Goal: Check status: Check status

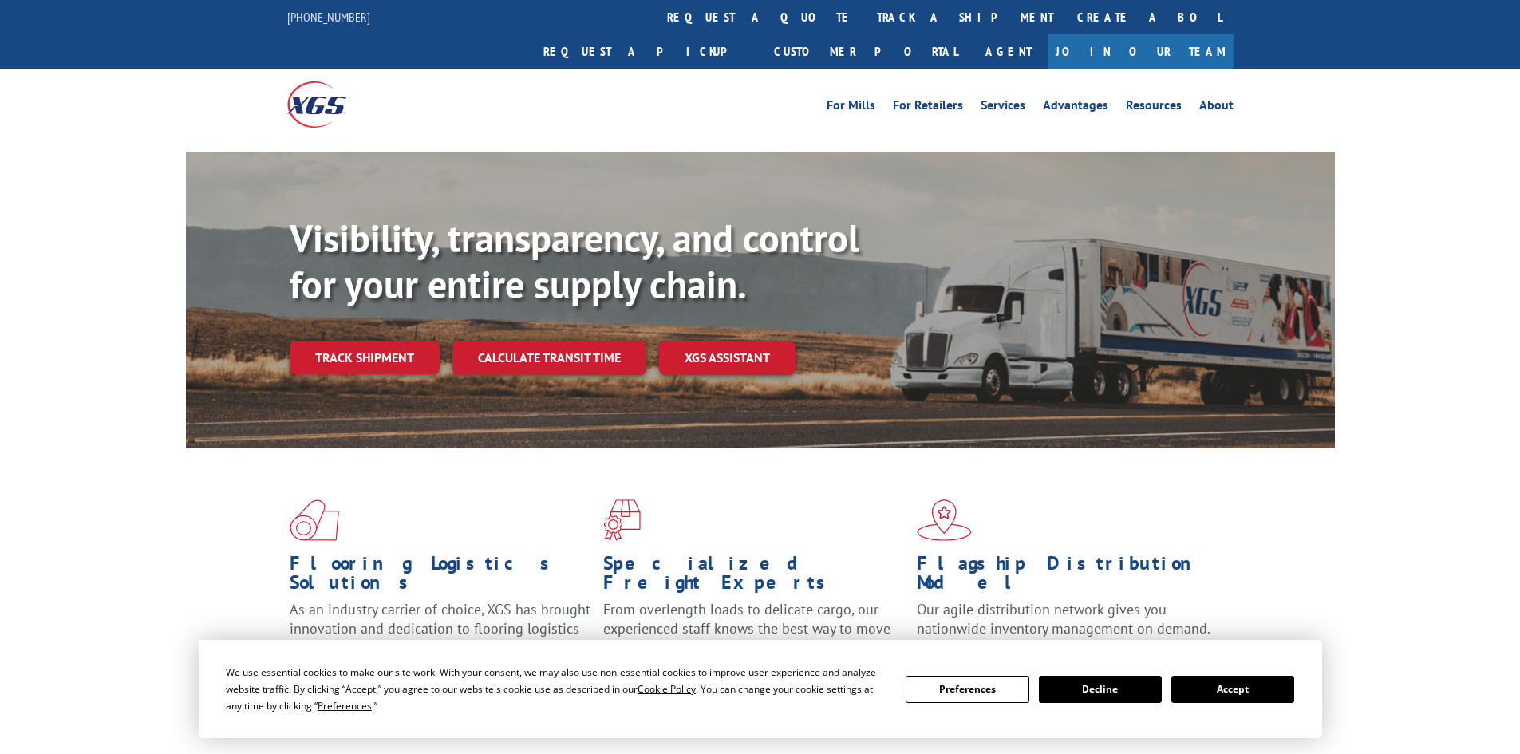
click at [865, 14] on link "track a shipment" at bounding box center [965, 17] width 200 height 34
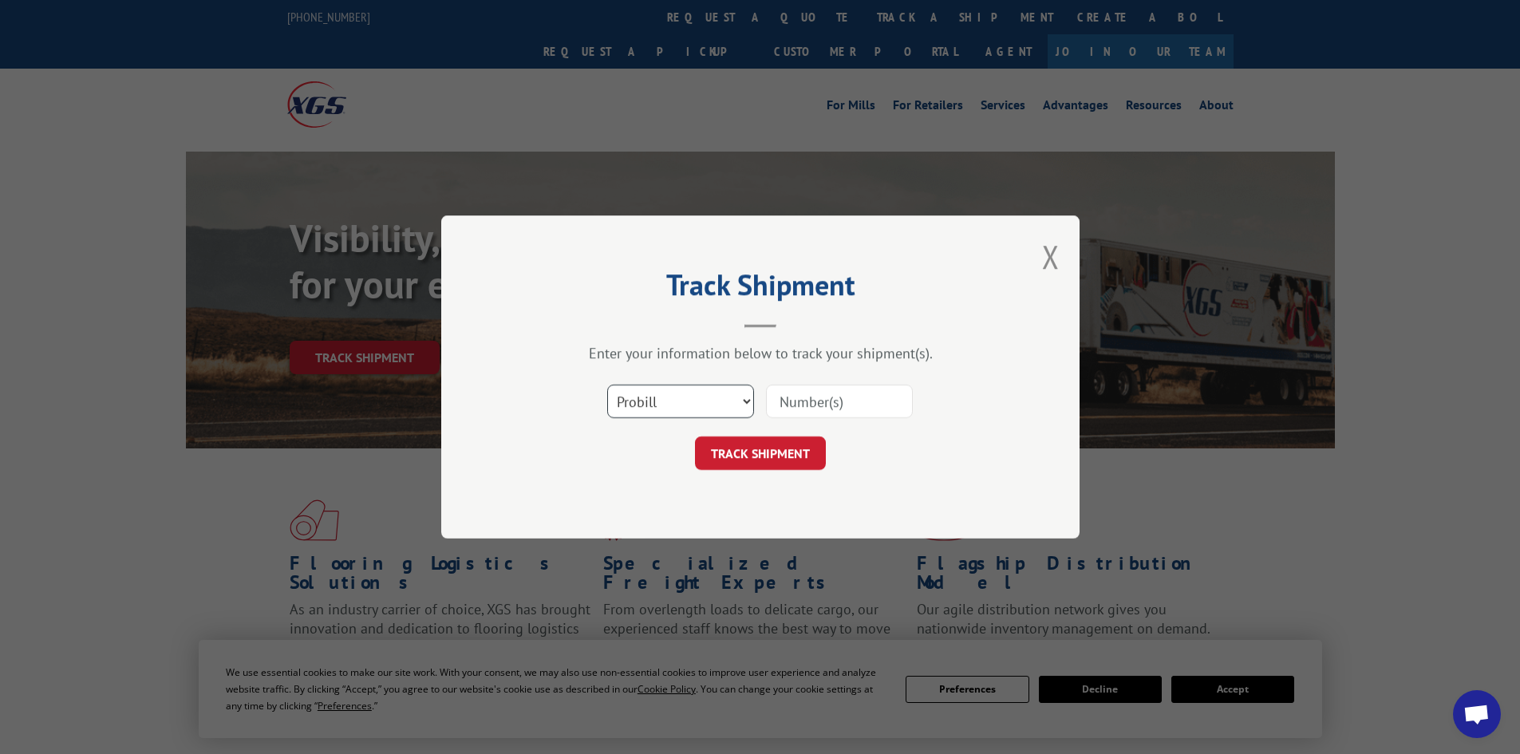
click at [713, 390] on select "Select category... Probill BOL PO" at bounding box center [680, 402] width 147 height 34
select select "bol"
click at [607, 385] on select "Select category... Probill BOL PO" at bounding box center [680, 402] width 147 height 34
click at [802, 405] on input at bounding box center [839, 402] width 147 height 34
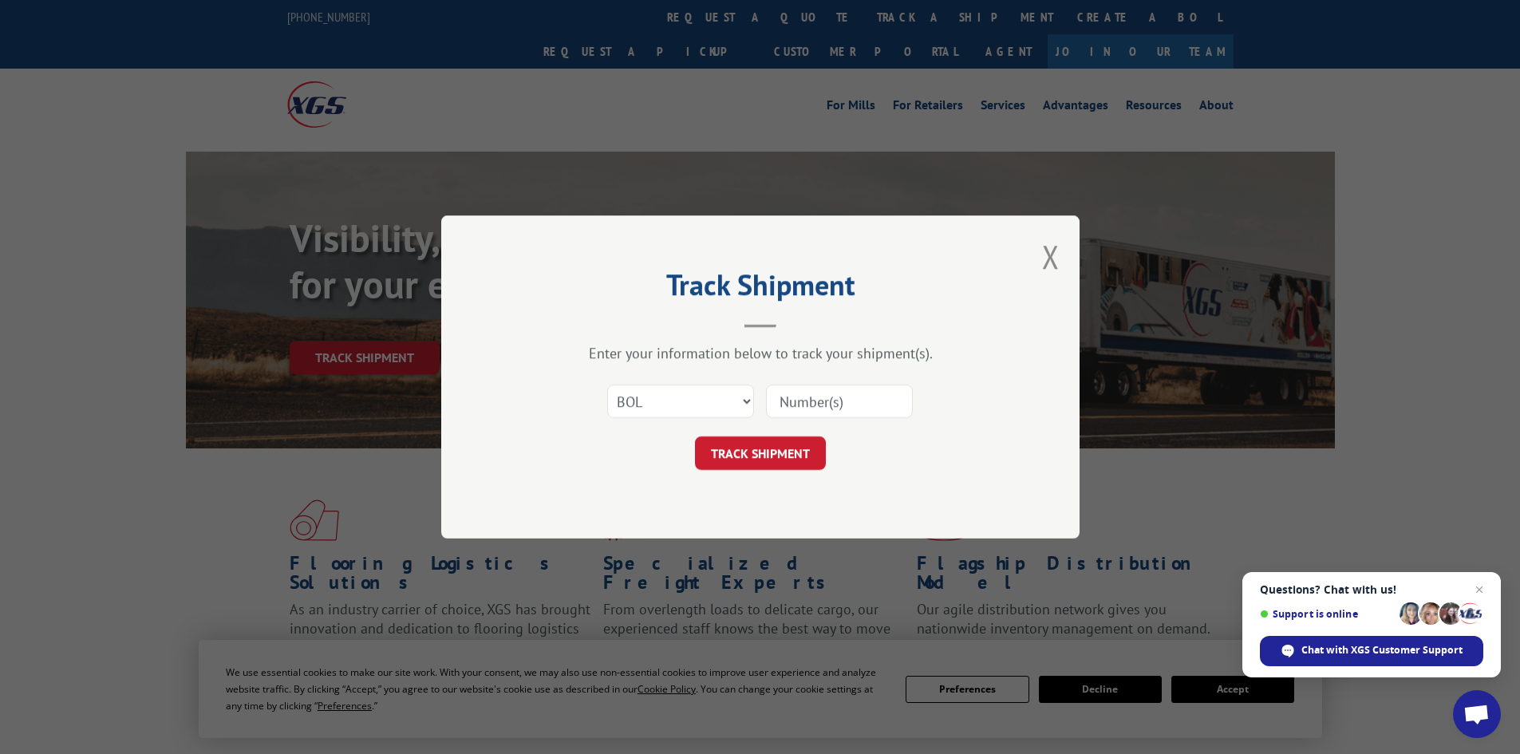
paste input "5549071"
type input "5549071"
click button "TRACK SHIPMENT" at bounding box center [760, 453] width 131 height 34
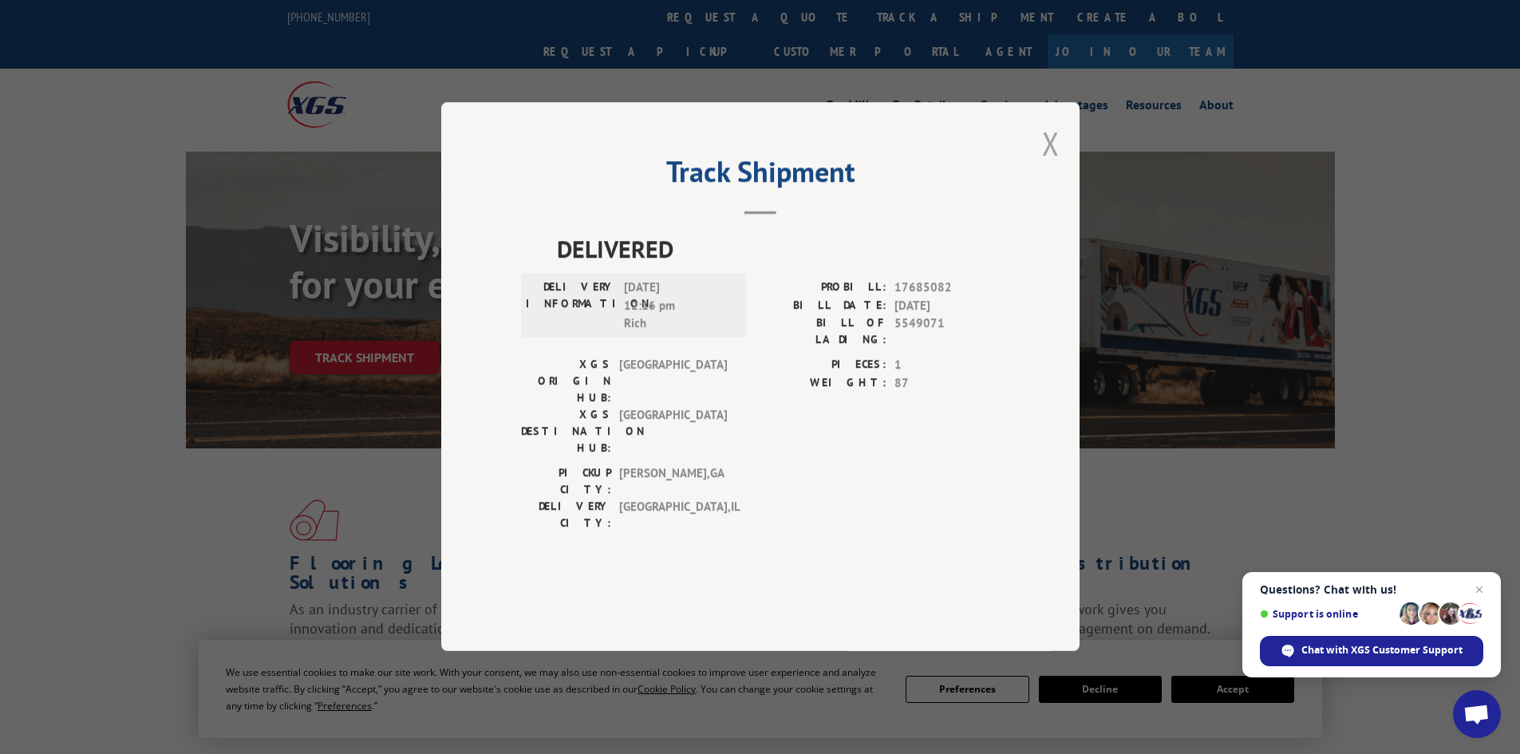
click at [1046, 164] on button "Close modal" at bounding box center [1051, 143] width 18 height 42
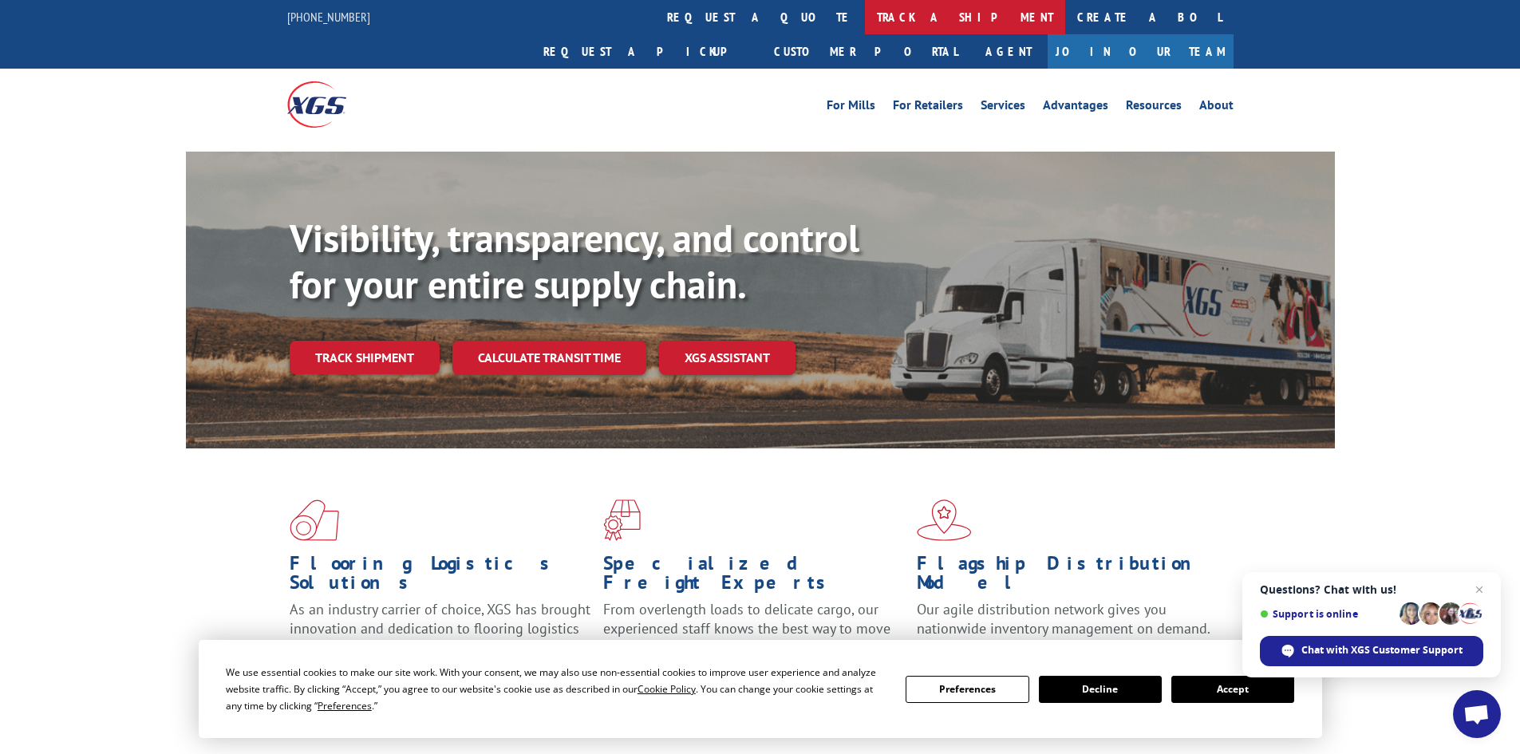
click at [865, 13] on link "track a shipment" at bounding box center [965, 17] width 200 height 34
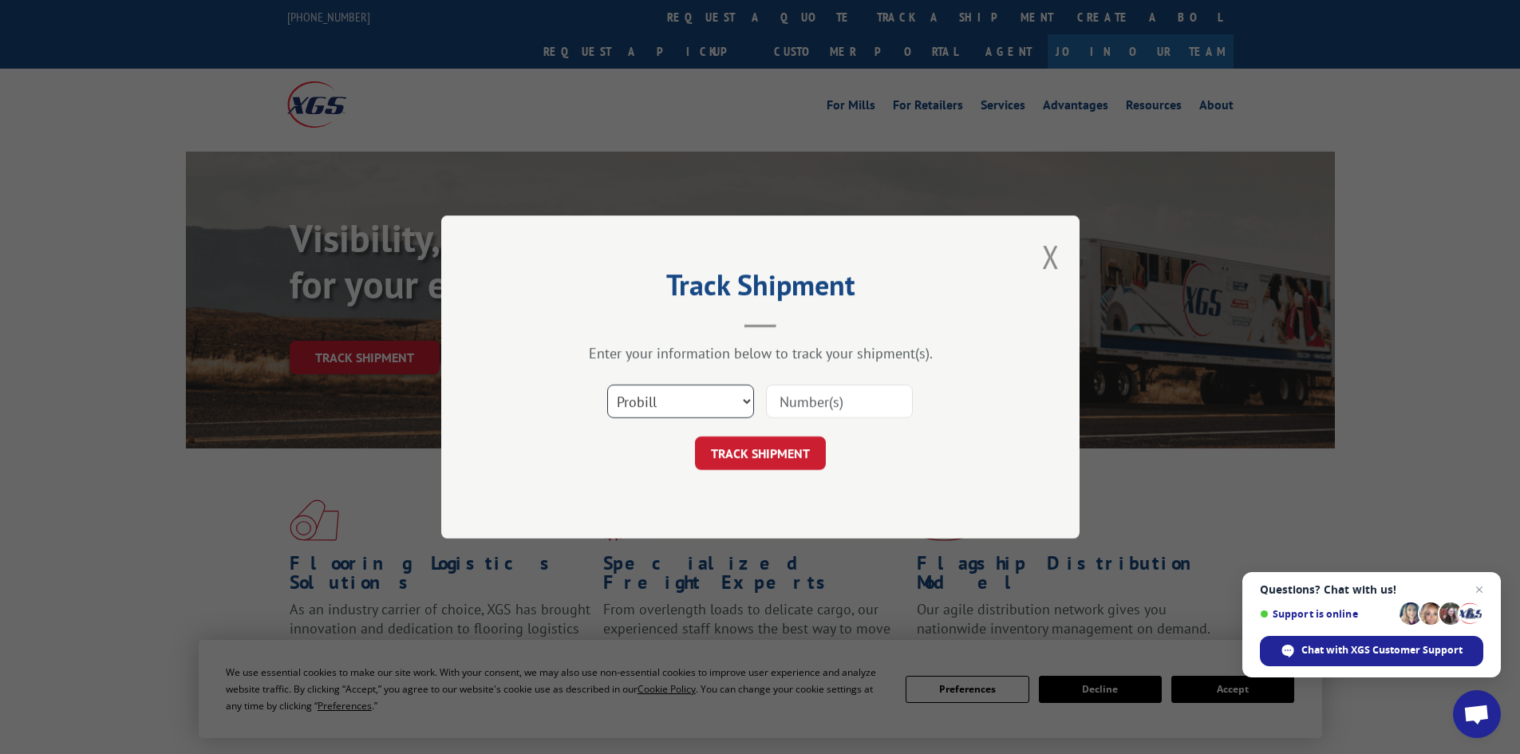
click at [727, 392] on select "Select category... Probill BOL PO" at bounding box center [680, 402] width 147 height 34
select select "bol"
click at [607, 385] on select "Select category... Probill BOL PO" at bounding box center [680, 402] width 147 height 34
click at [798, 408] on input at bounding box center [839, 402] width 147 height 34
type input "G"
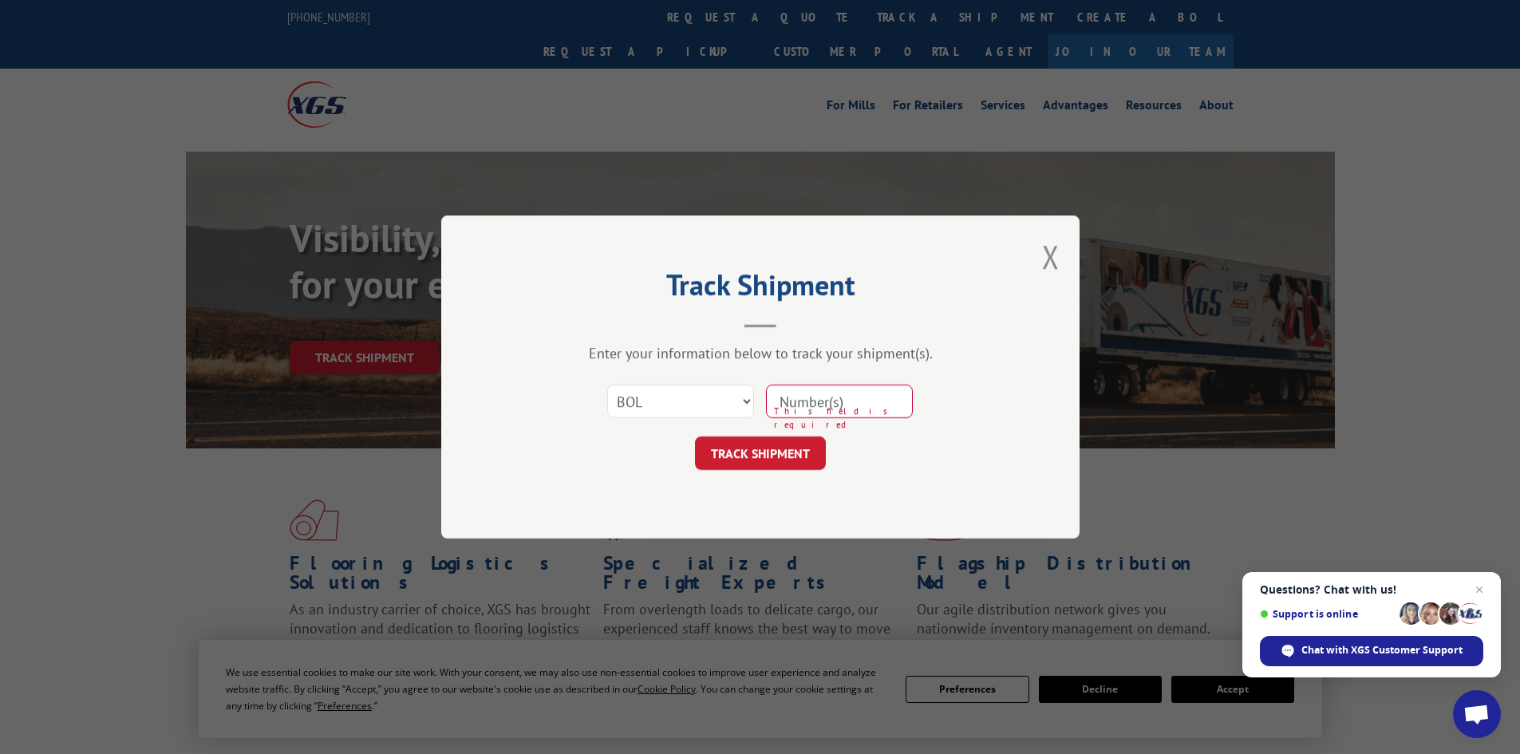
paste input "5549071"
type input "5549071"
click button "TRACK SHIPMENT" at bounding box center [760, 453] width 131 height 34
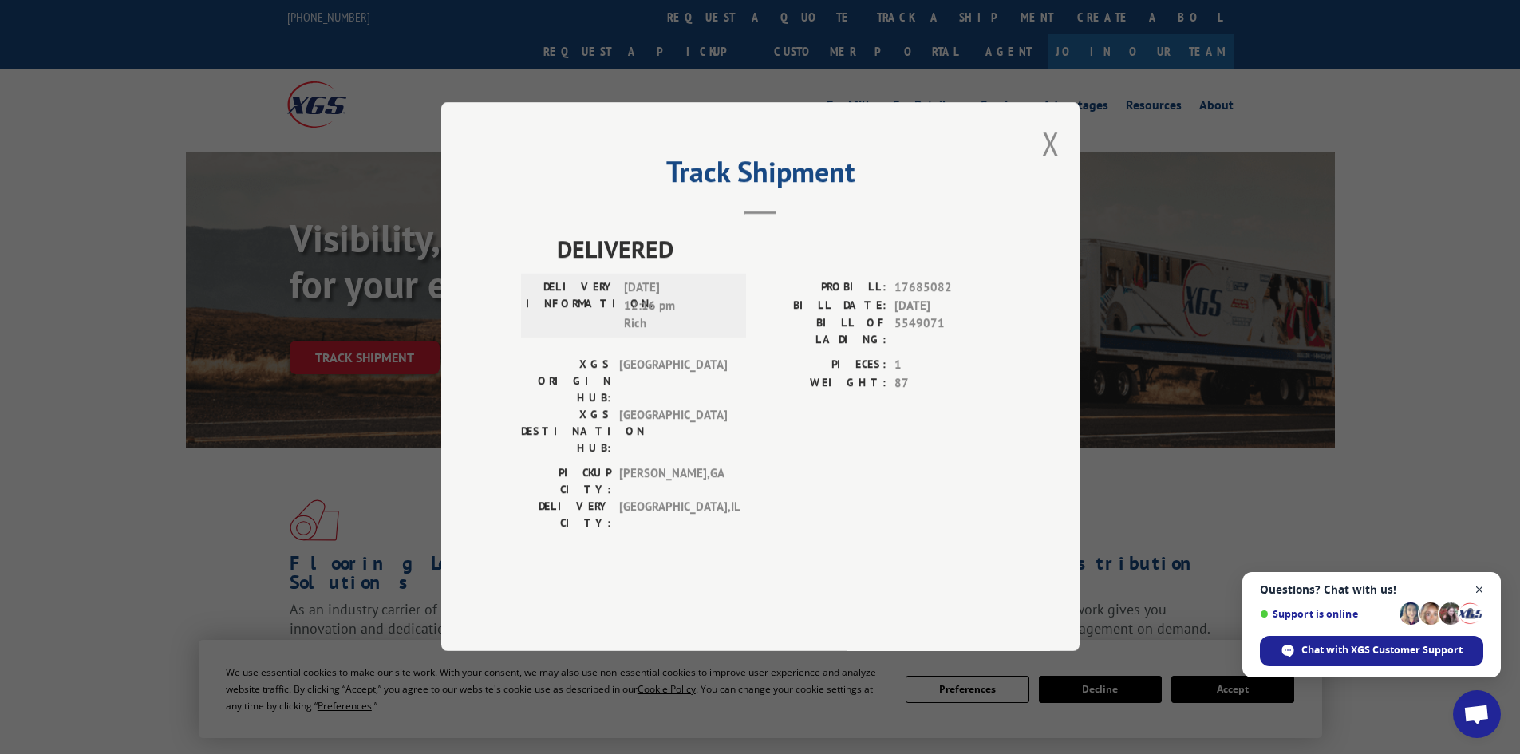
click at [1478, 592] on span "Close chat" at bounding box center [1480, 590] width 20 height 20
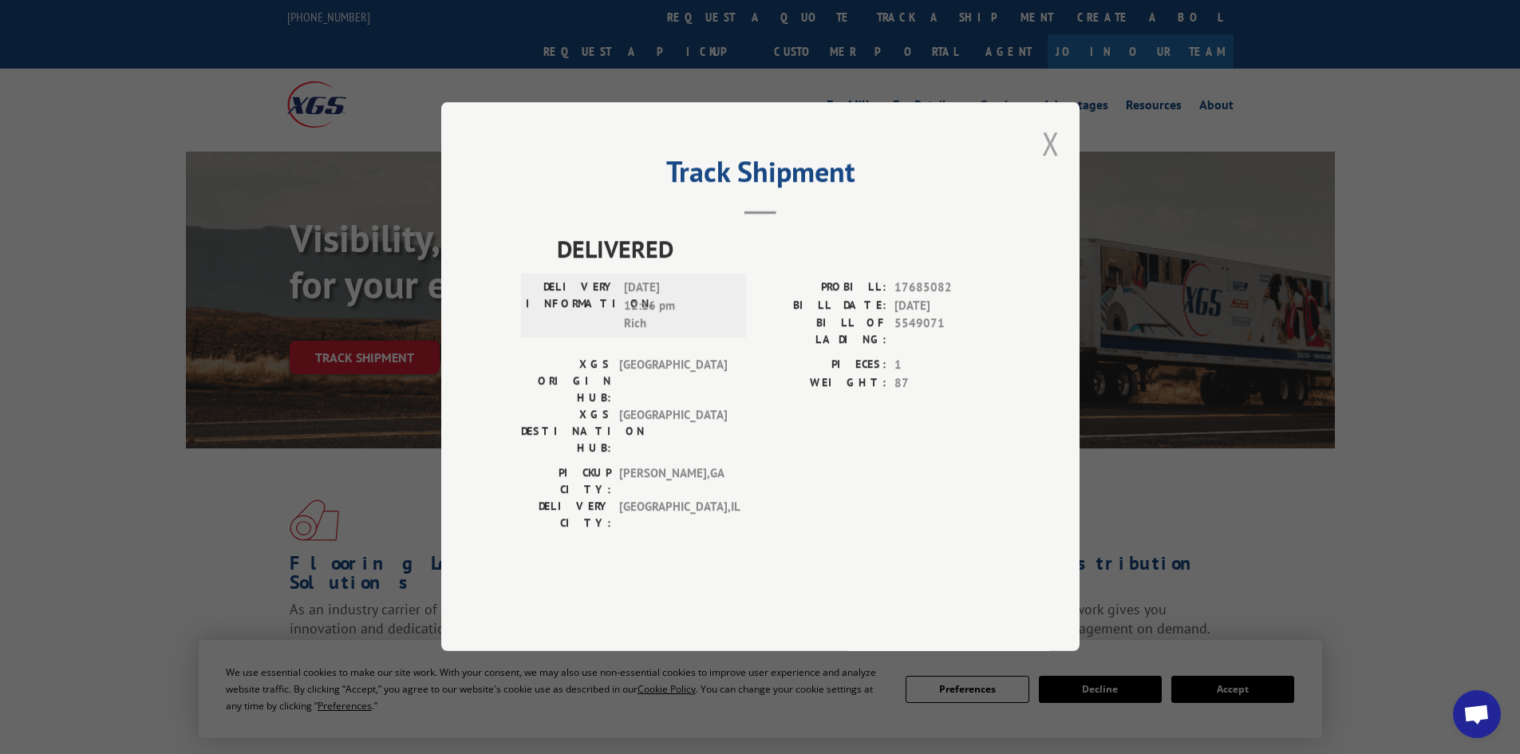
click at [1052, 164] on button "Close modal" at bounding box center [1051, 143] width 18 height 42
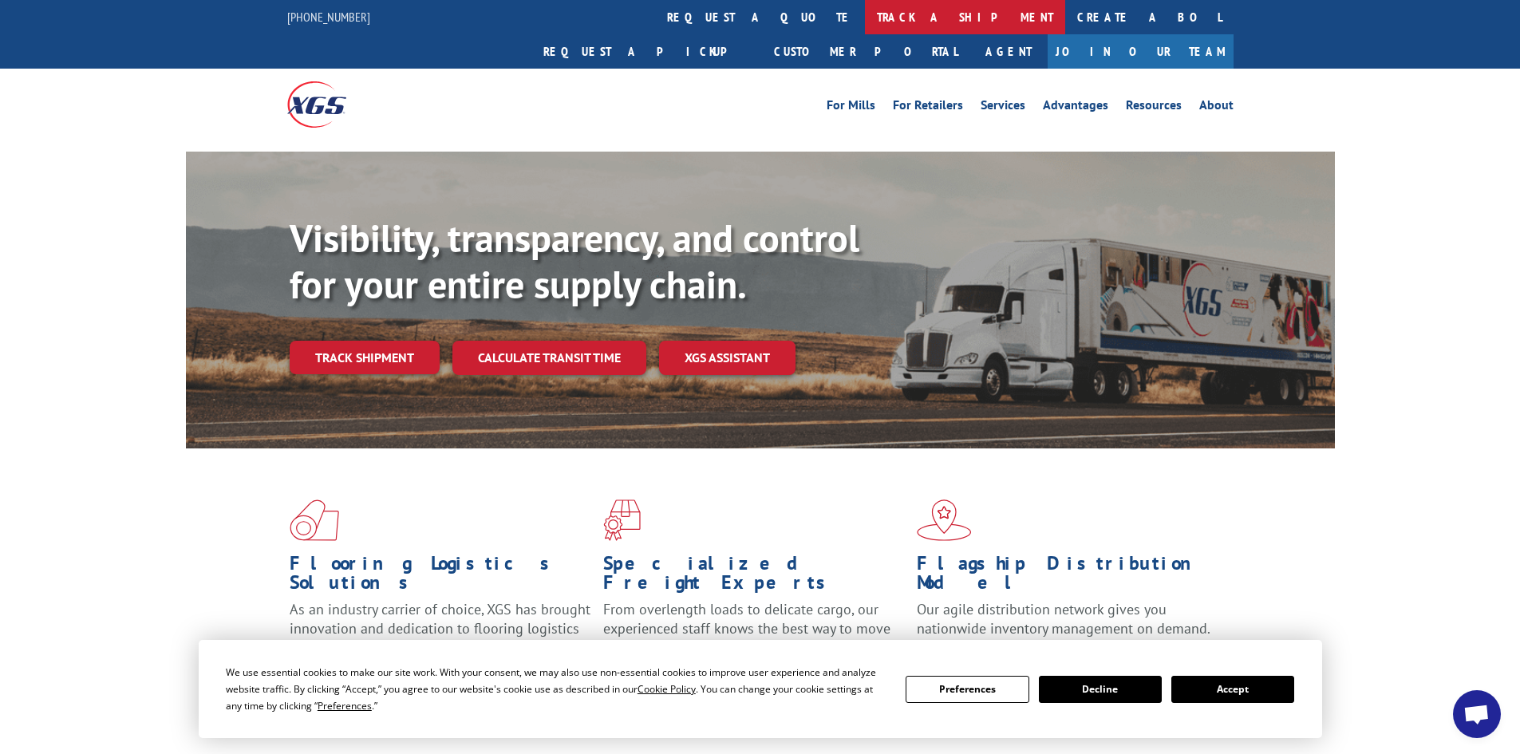
click at [865, 14] on link "track a shipment" at bounding box center [965, 17] width 200 height 34
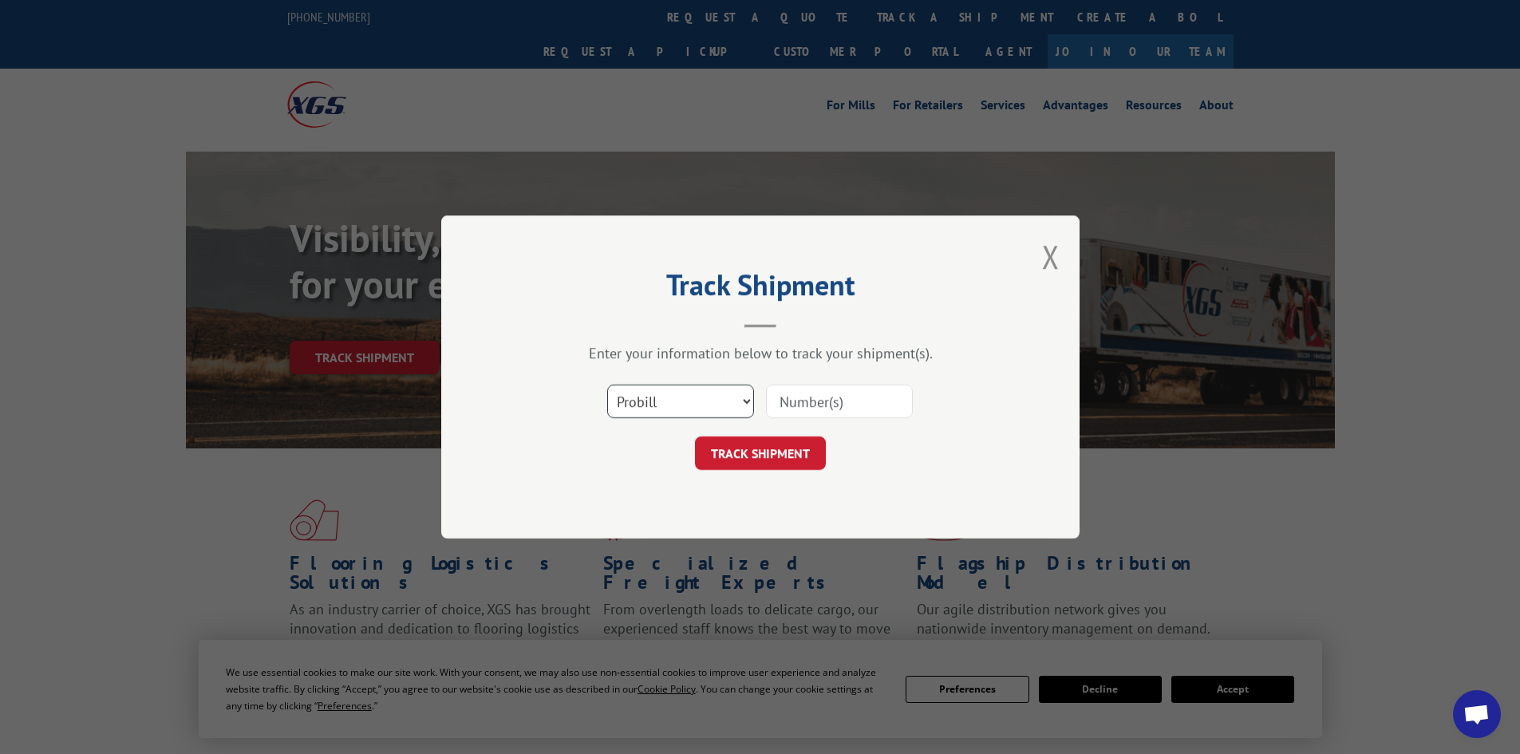
click at [717, 401] on select "Select category... Probill BOL PO" at bounding box center [680, 402] width 147 height 34
select select "bol"
click at [607, 385] on select "Select category... Probill BOL PO" at bounding box center [680, 402] width 147 height 34
click at [784, 397] on input at bounding box center [839, 402] width 147 height 34
paste input "5574313"
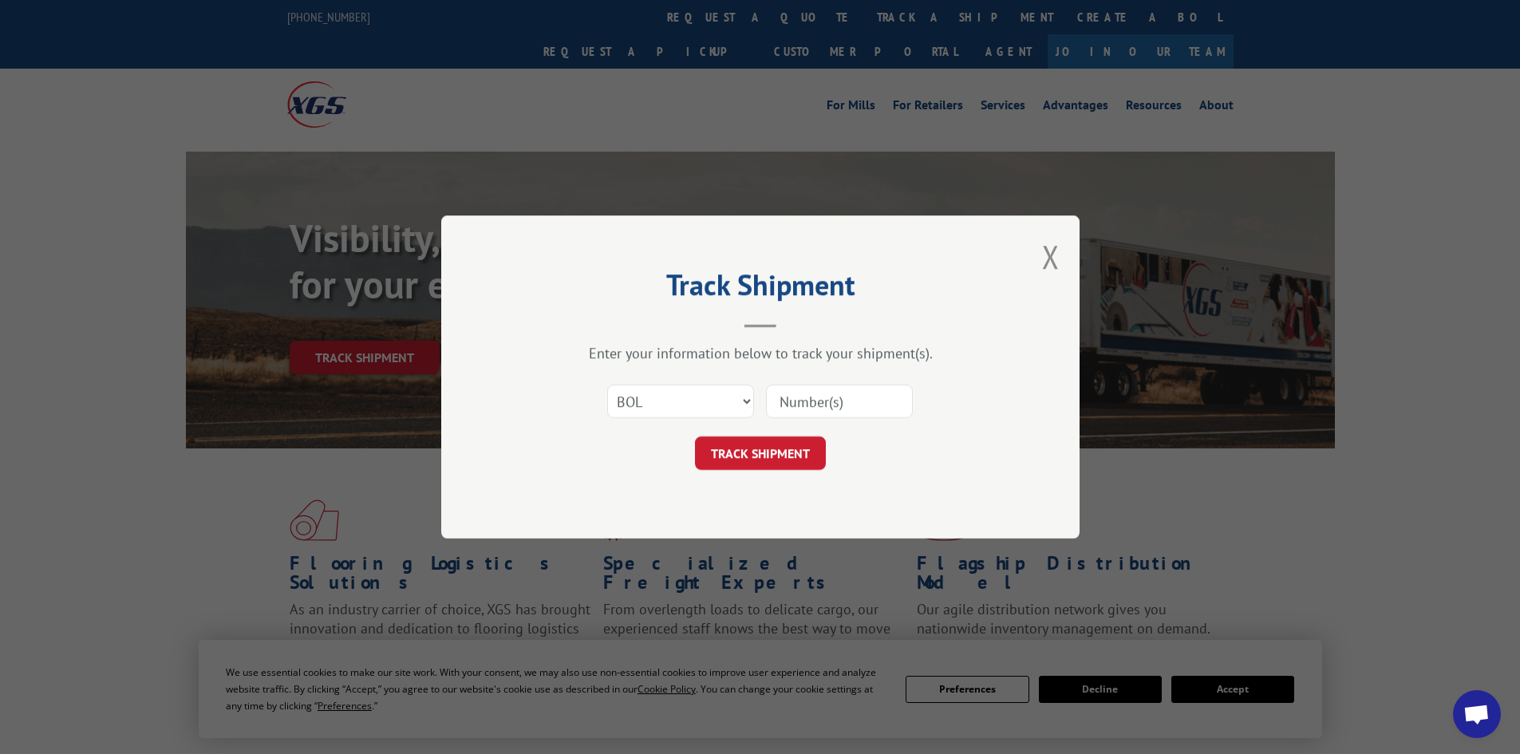
type input "5574313"
click button "TRACK SHIPMENT" at bounding box center [760, 453] width 131 height 34
